Goal: Find specific page/section: Find specific page/section

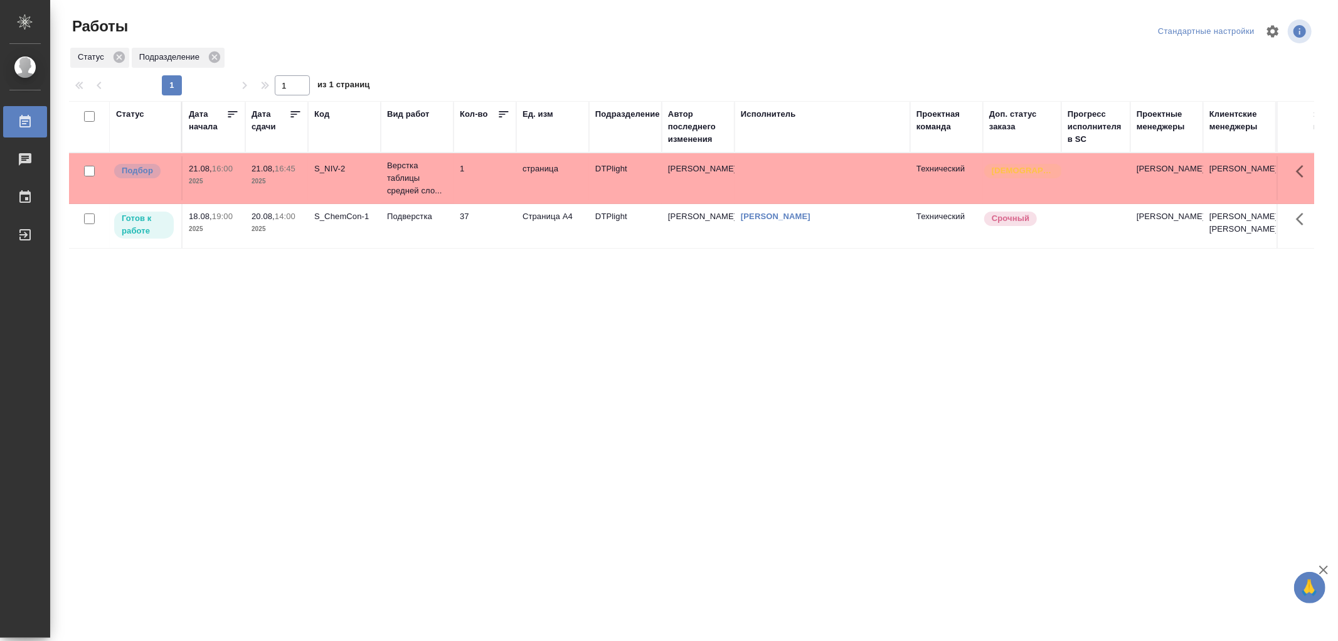
click at [241, 200] on td "18.08, 19:00 2025" at bounding box center [214, 178] width 63 height 44
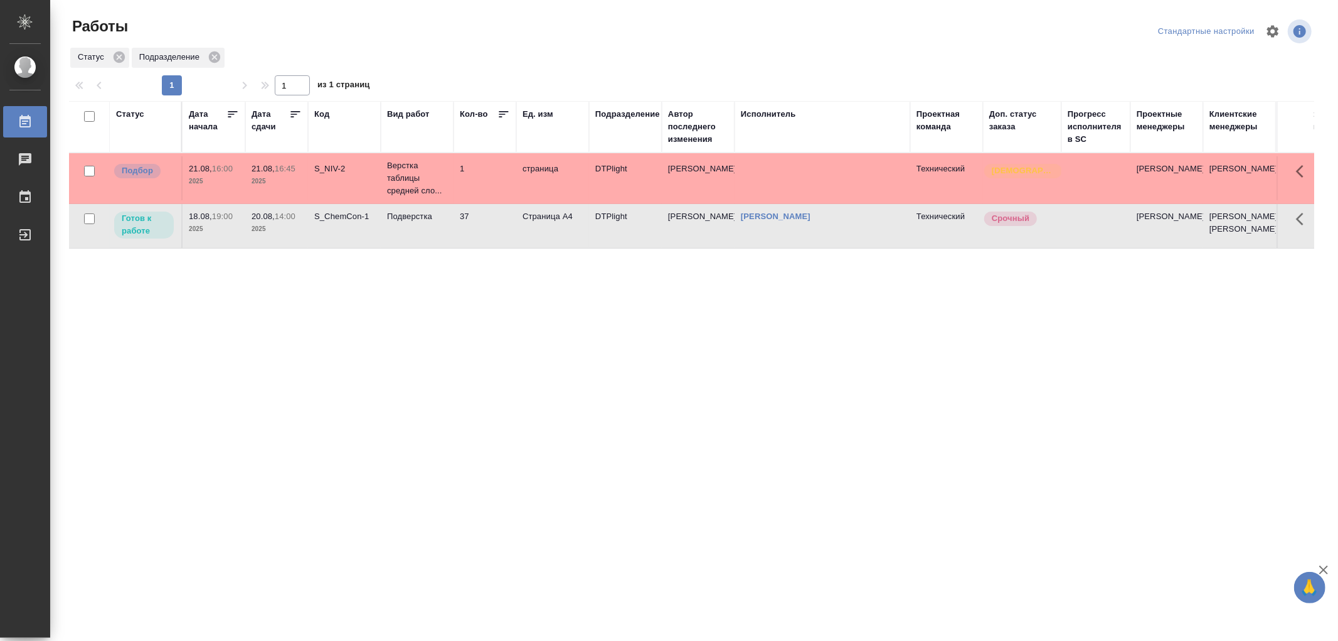
click at [241, 200] on td "18.08, 19:00 2025" at bounding box center [214, 178] width 63 height 44
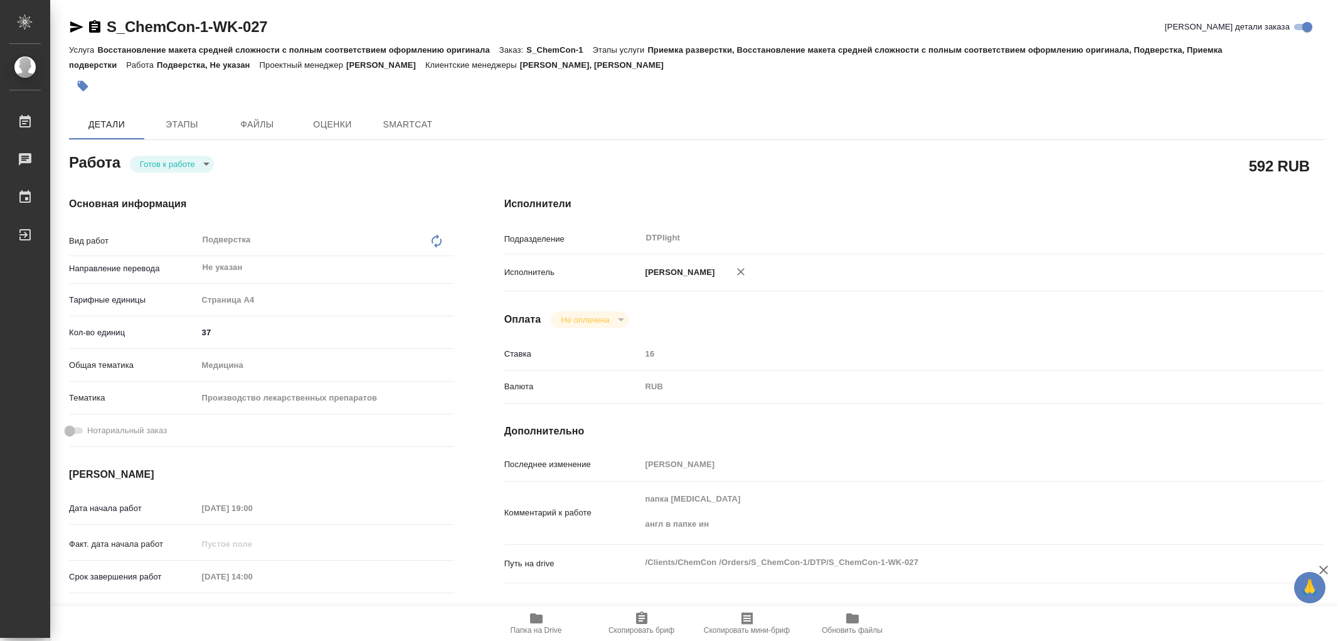
type textarea "x"
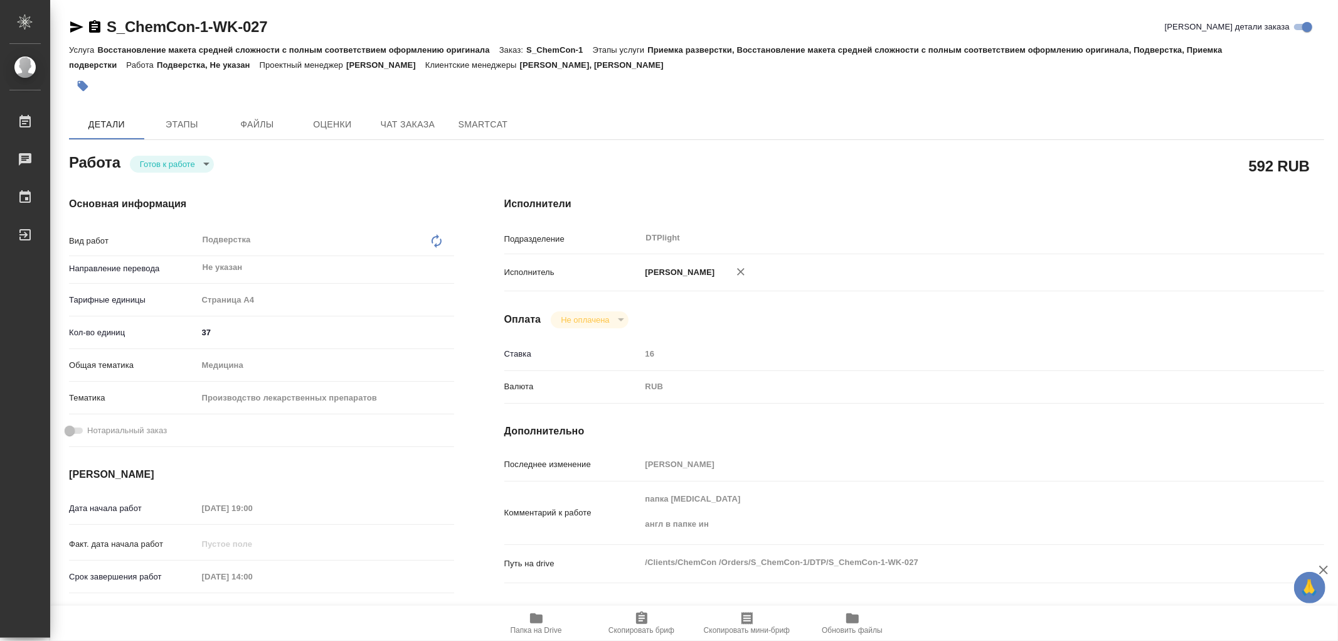
type textarea "x"
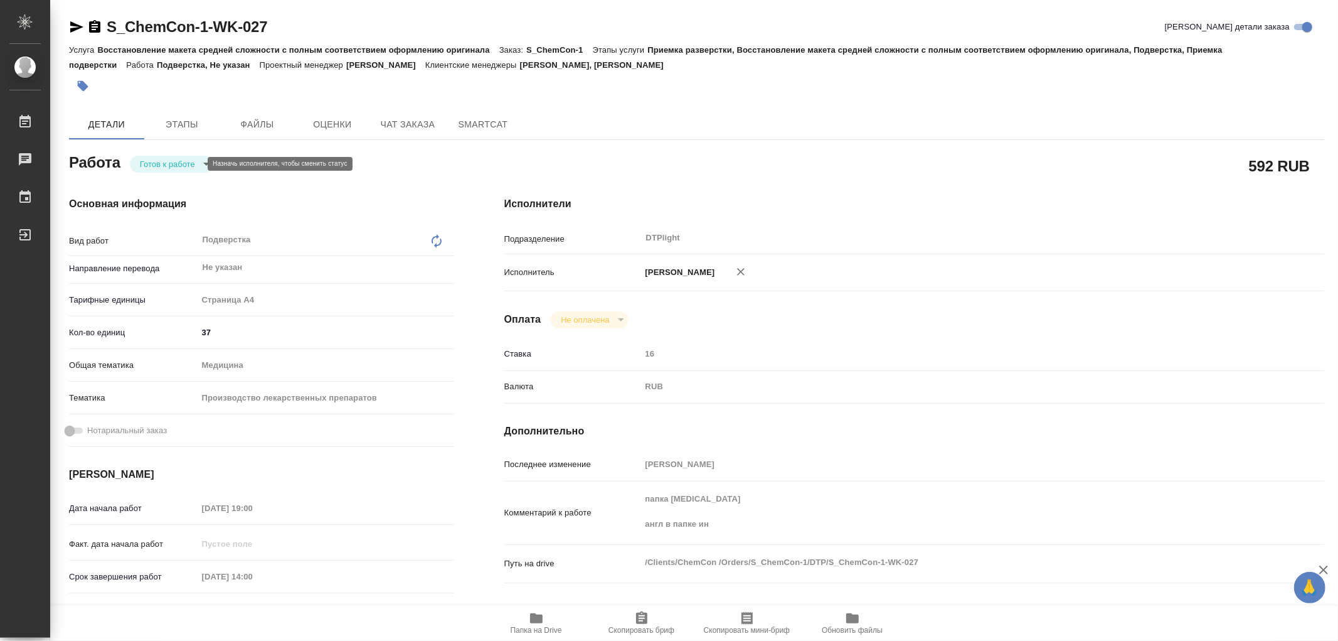
click at [187, 167] on body "🙏 .cls-1 fill:#fff; AWATERA Aleksandrova Valeriya Работы Чаты График Выйти S_Ch…" at bounding box center [669, 320] width 1338 height 641
type textarea "x"
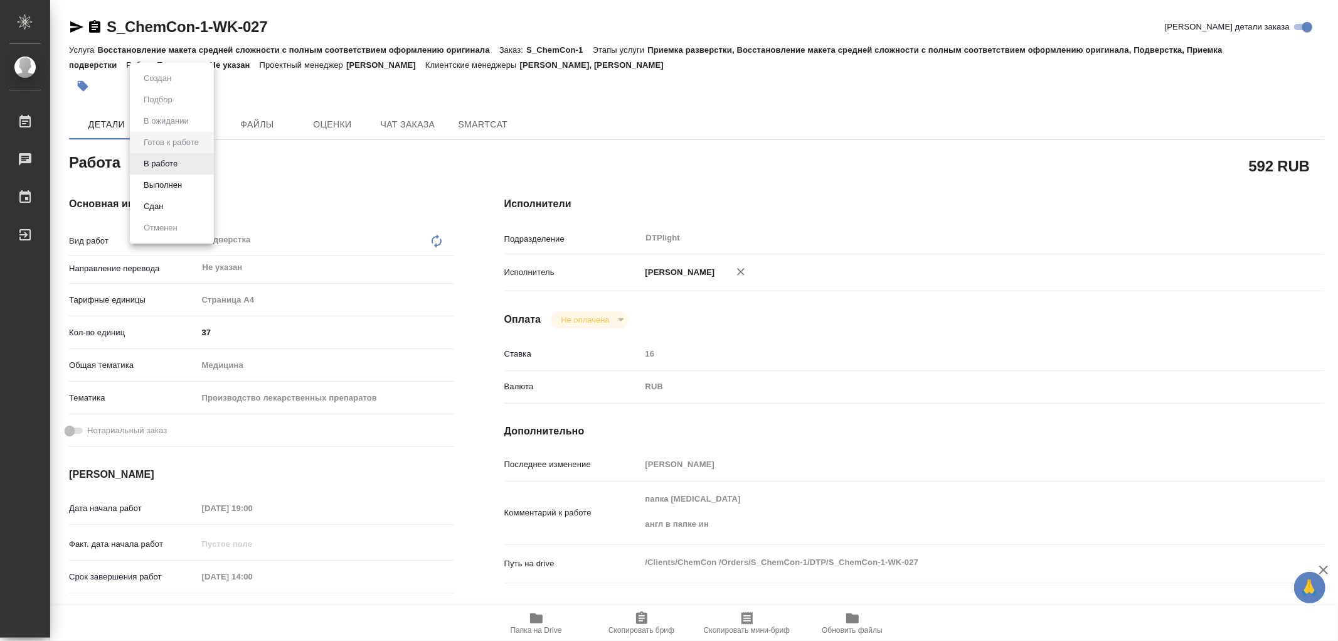
type textarea "x"
click at [178, 166] on button "В работе" at bounding box center [160, 164] width 41 height 14
type textarea "x"
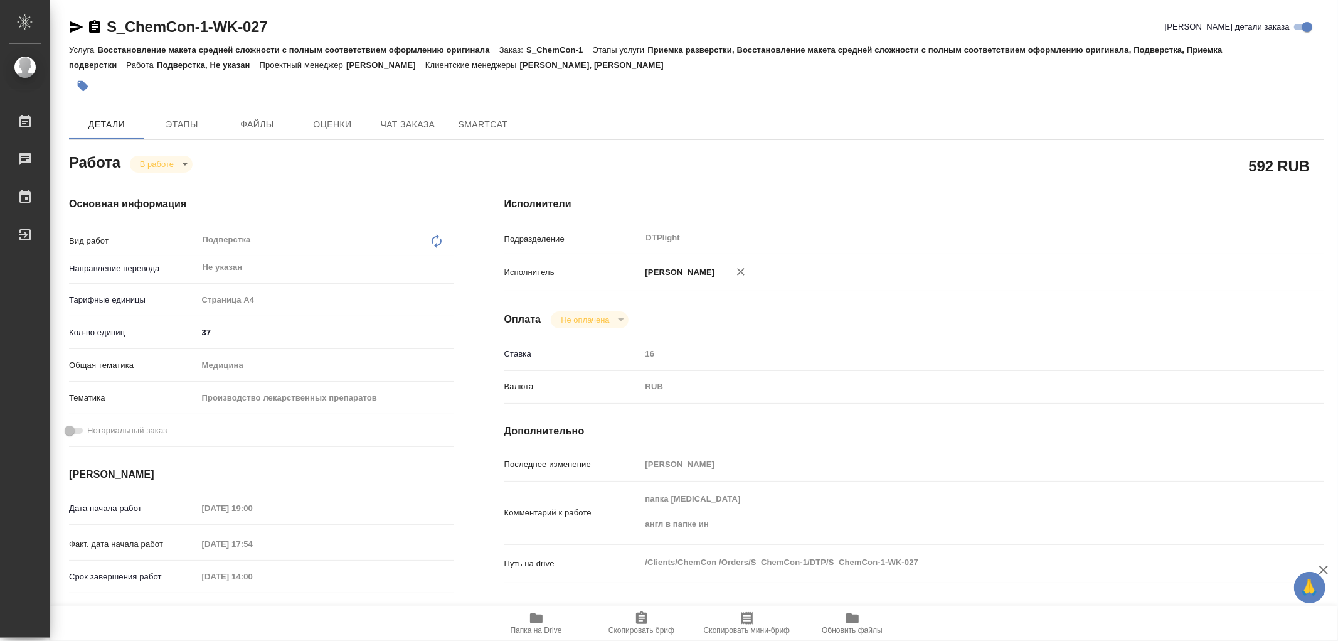
type textarea "x"
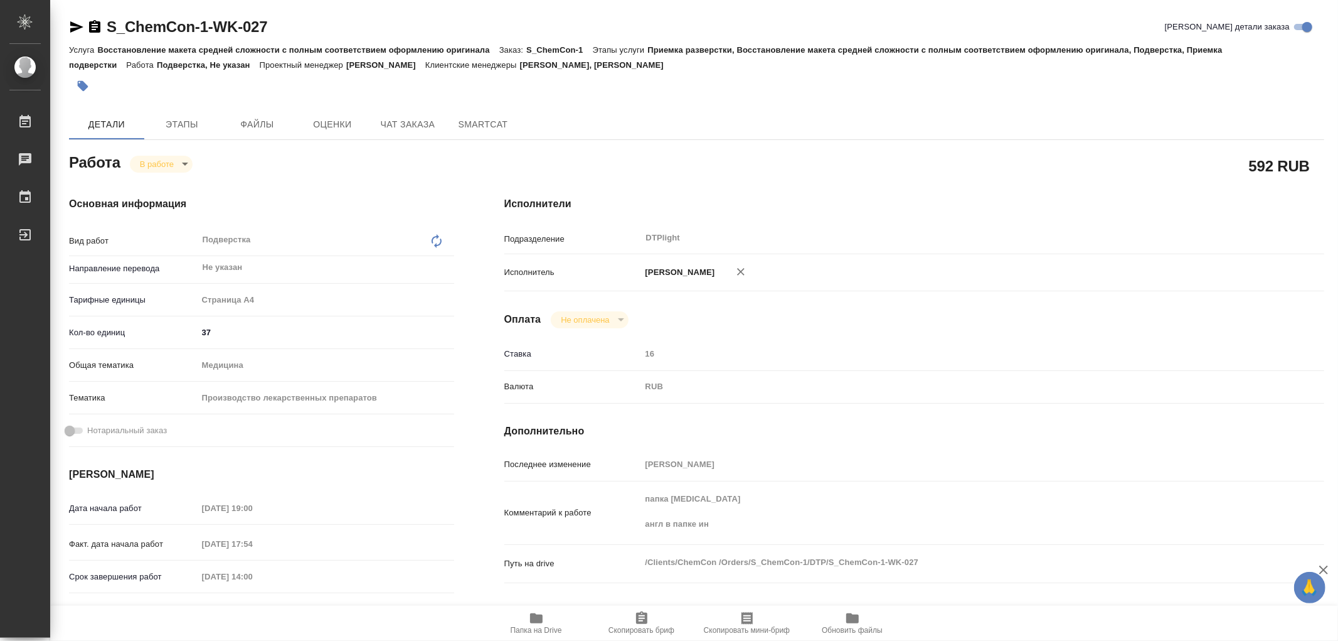
type textarea "x"
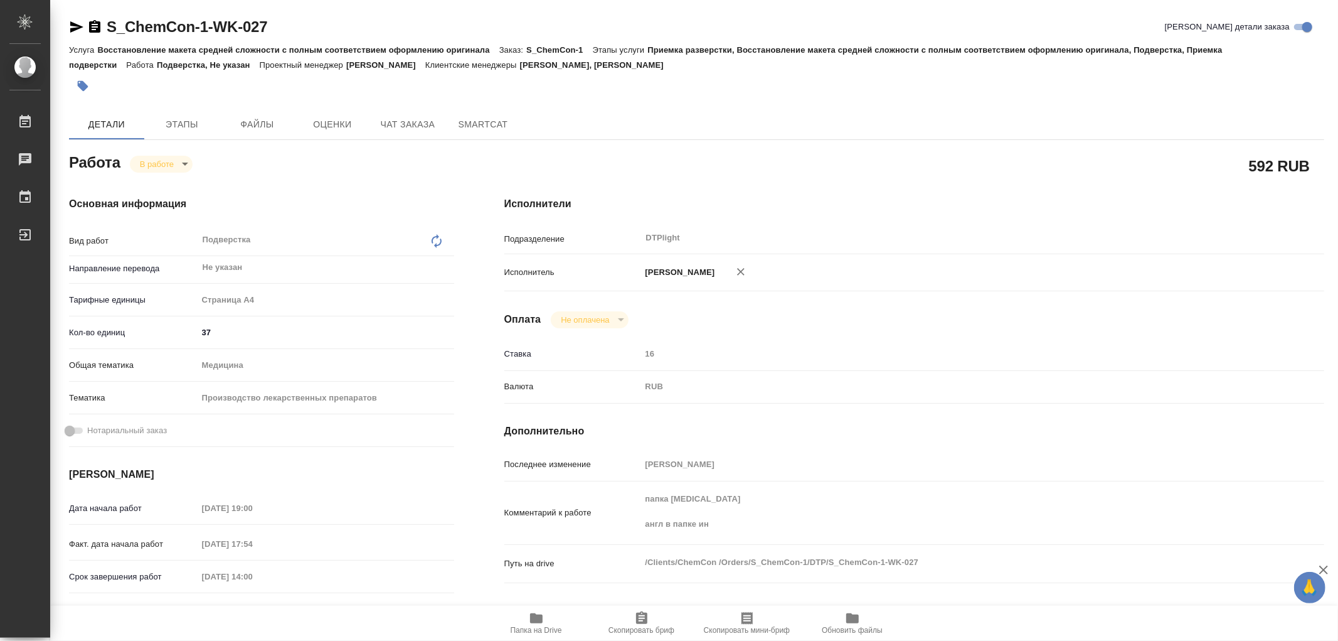
type textarea "x"
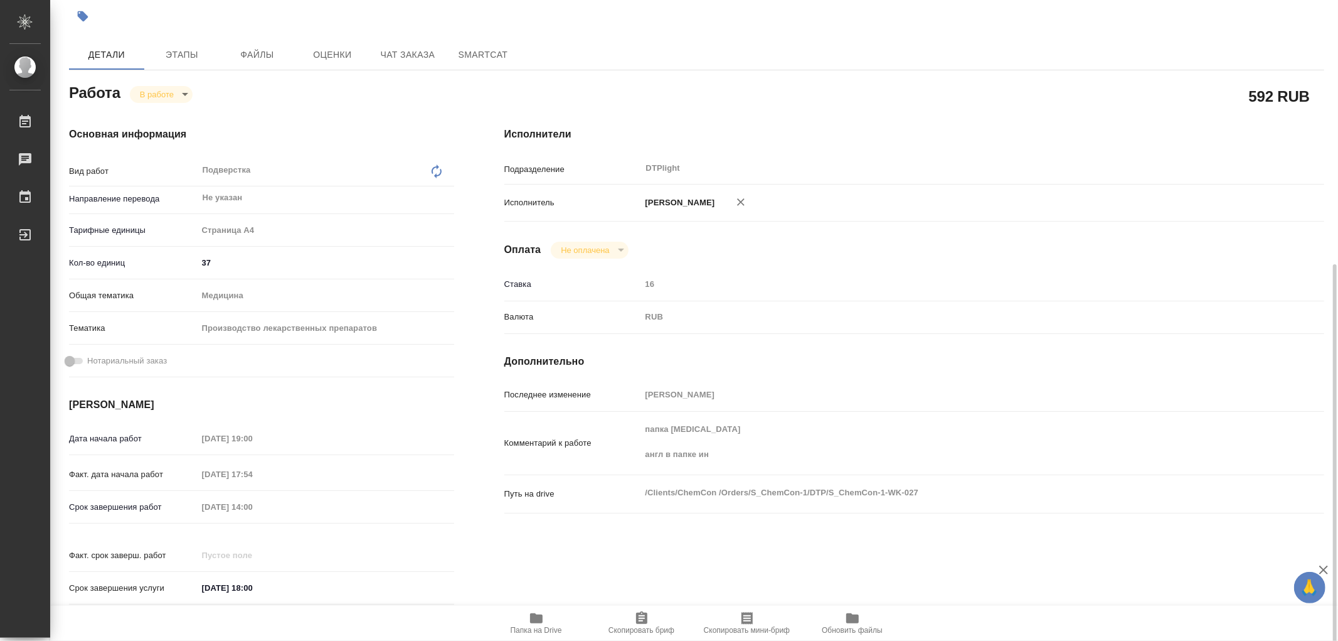
scroll to position [209, 0]
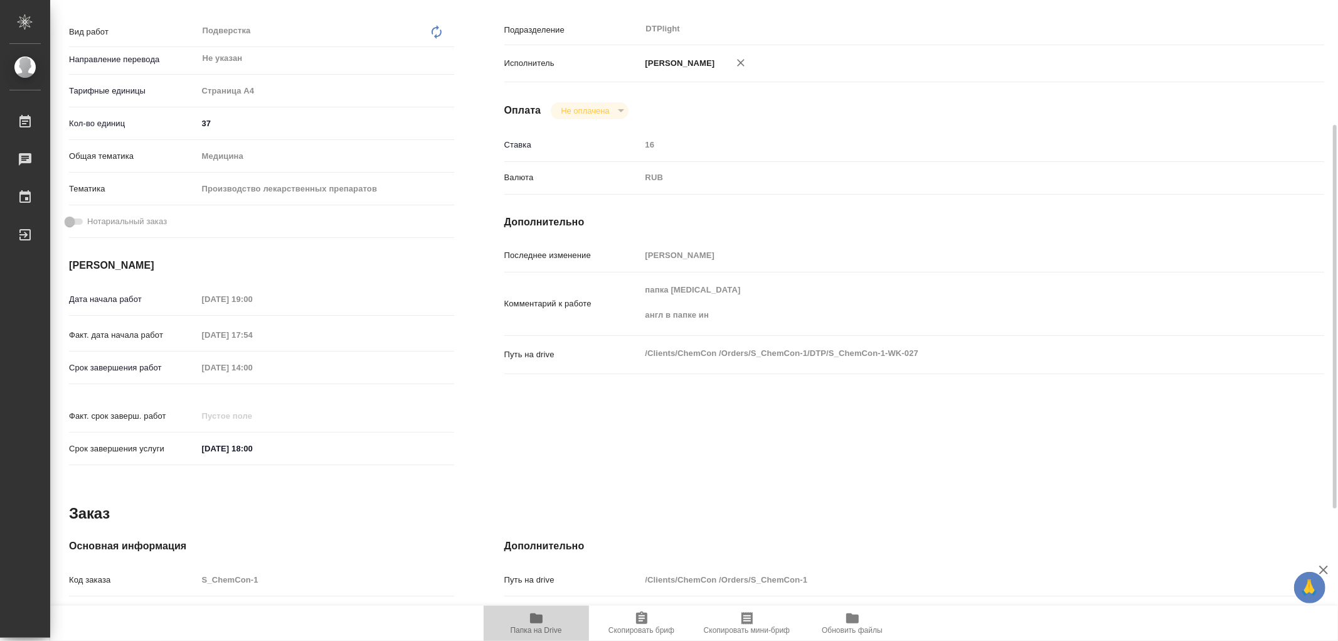
click at [531, 617] on icon "button" at bounding box center [536, 618] width 13 height 10
